Goal: Information Seeking & Learning: Learn about a topic

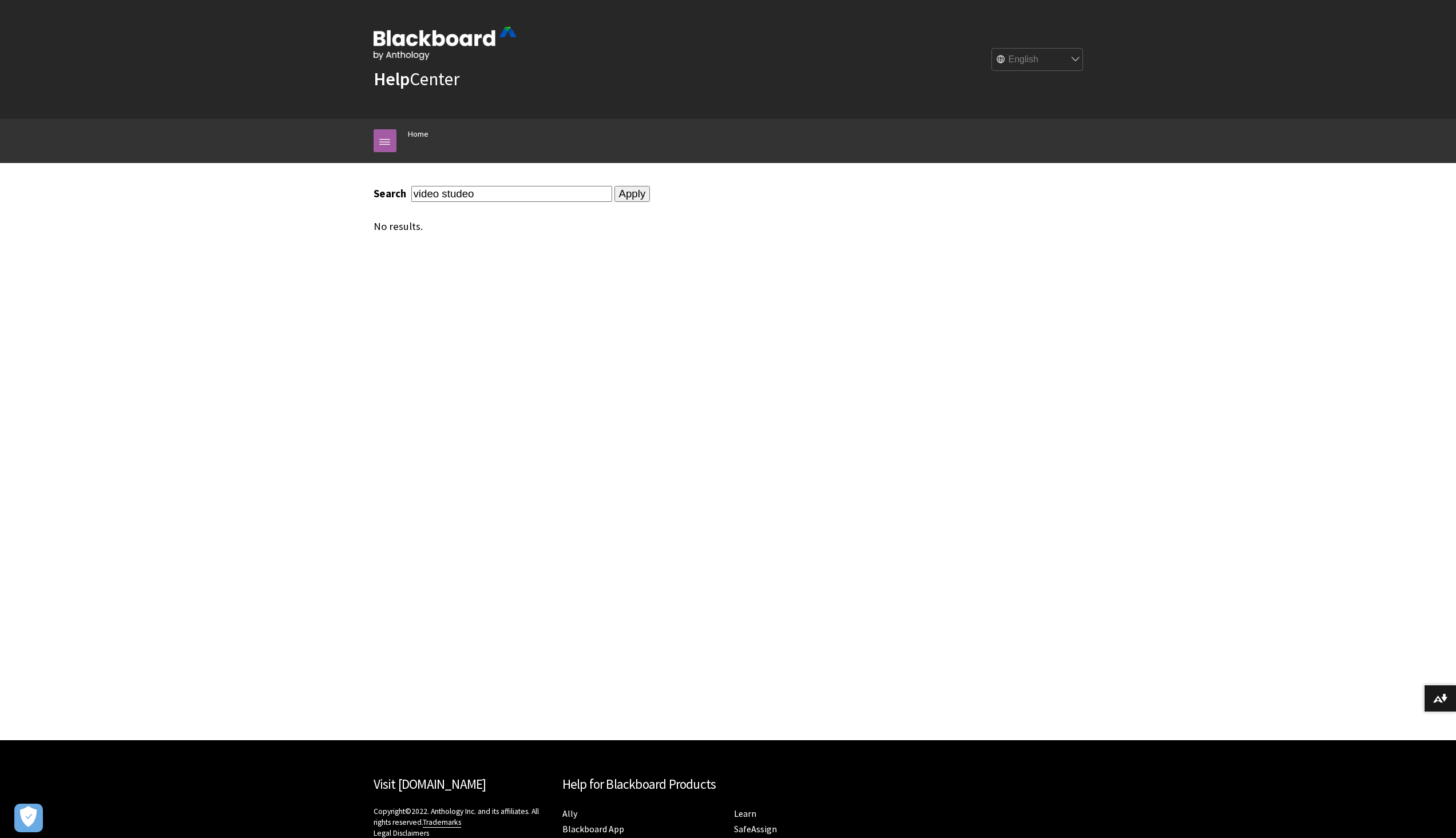
click at [466, 194] on input "video studeo" at bounding box center [512, 193] width 201 height 16
type input "video studio"
click at [615, 186] on input "Apply" at bounding box center [632, 194] width 36 height 16
click at [632, 194] on input "Apply" at bounding box center [632, 194] width 36 height 16
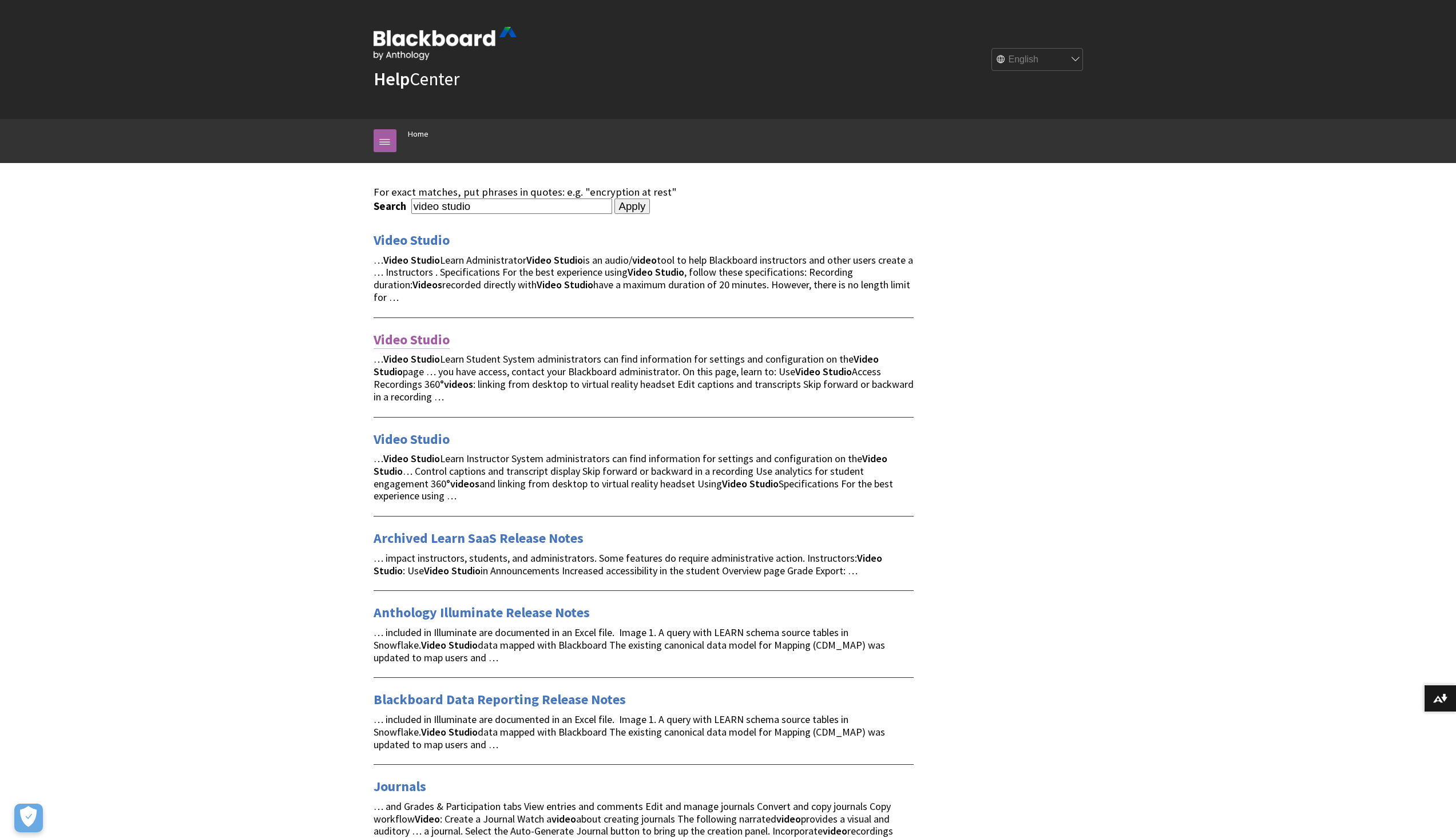
click at [429, 338] on link "Video Studio" at bounding box center [411, 340] width 76 height 18
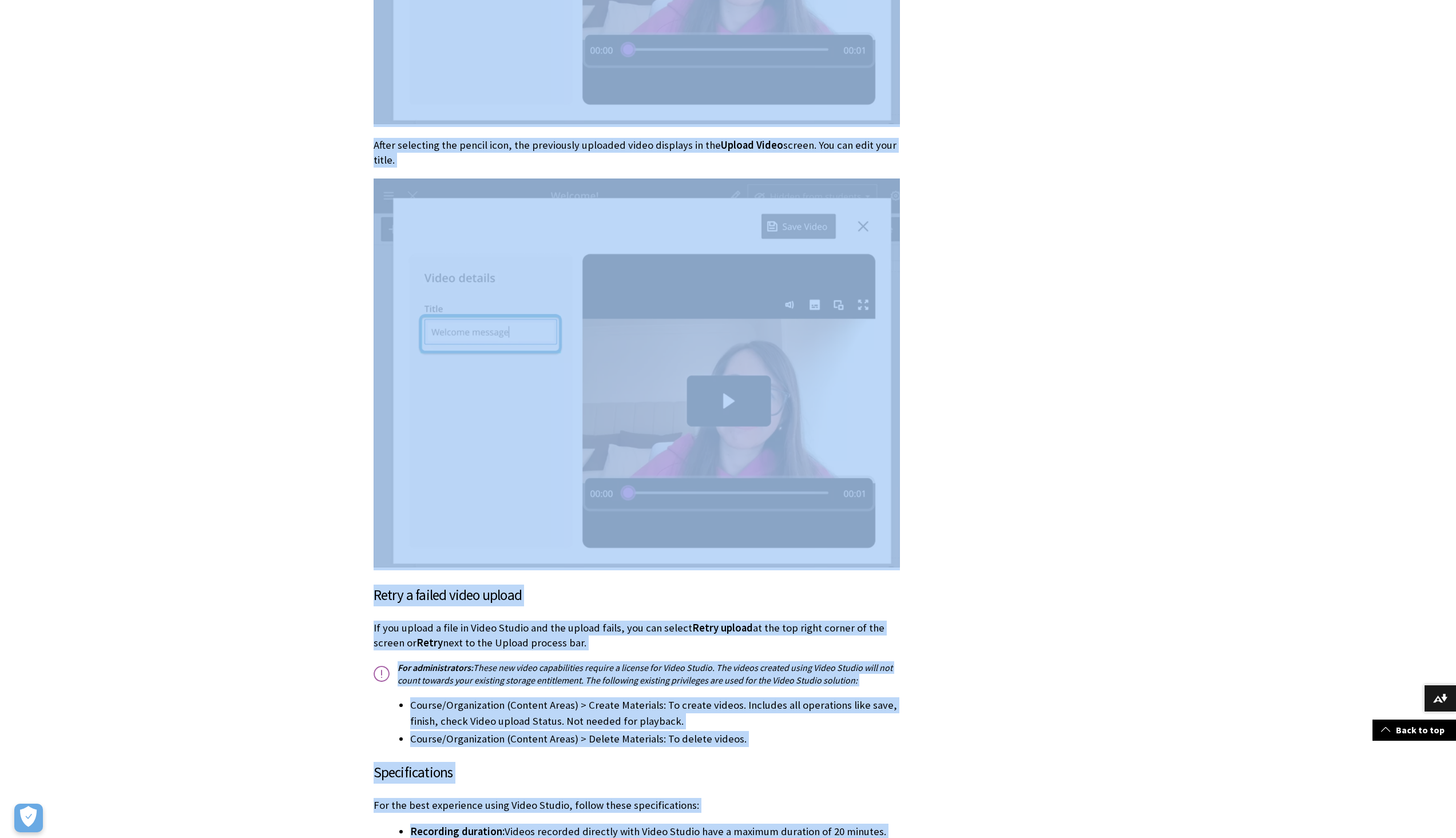
scroll to position [2582, 0]
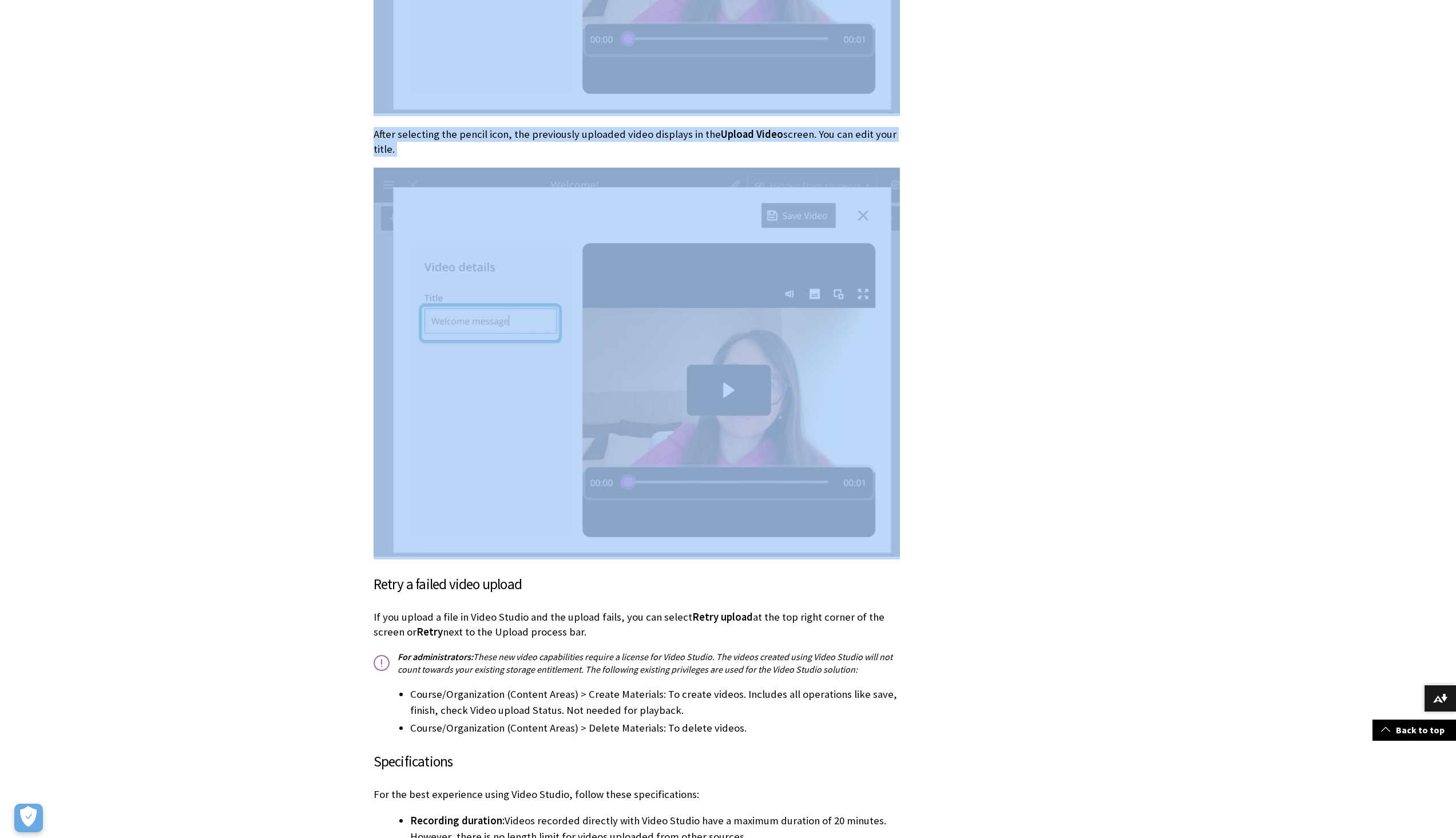
drag, startPoint x: 378, startPoint y: 414, endPoint x: 942, endPoint y: 519, distance: 573.7
copy div "Using Video Studio Add a recording Students can add Video Studio recordings to …"
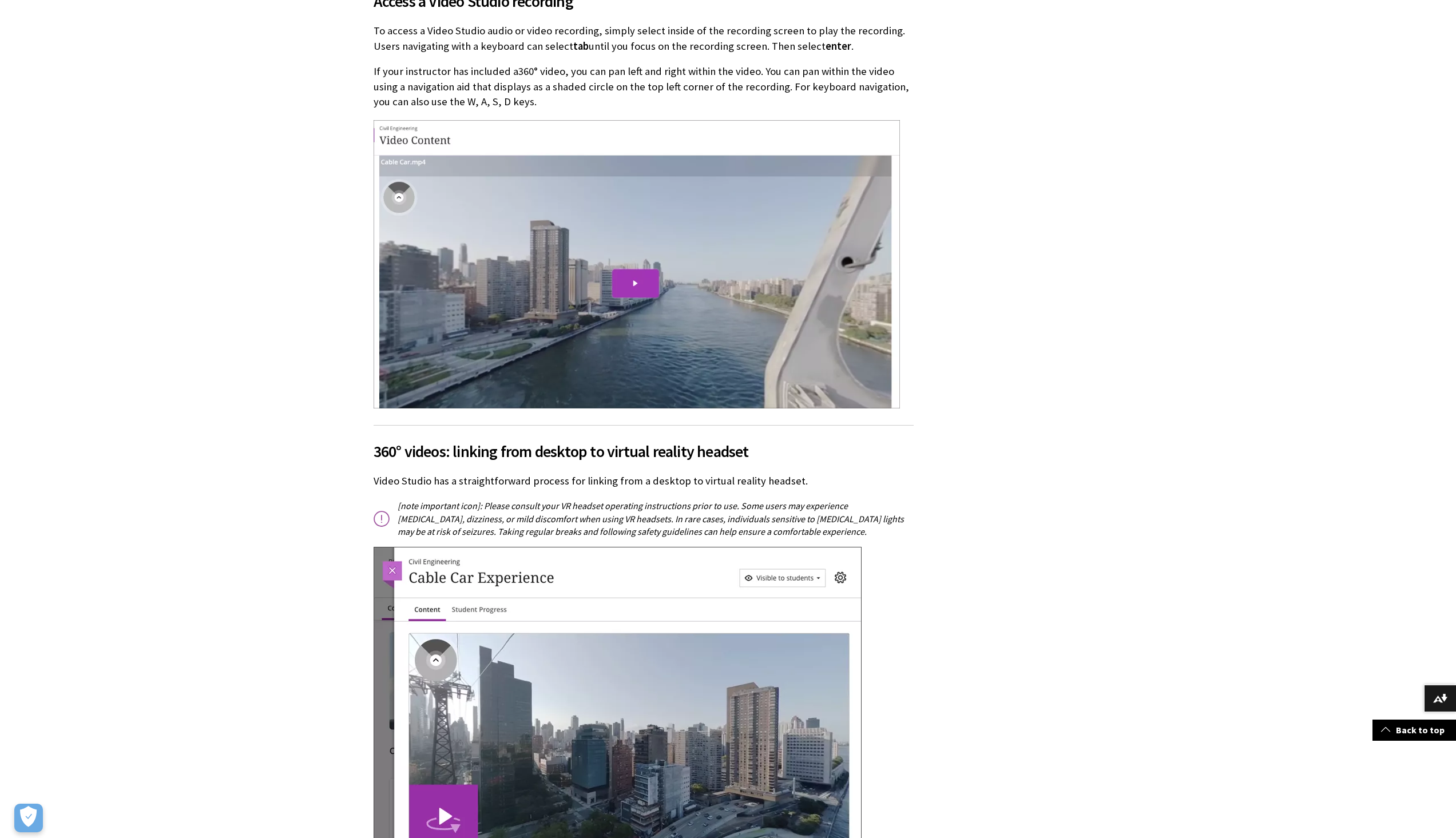
scroll to position [3605, 0]
